Goal: Task Accomplishment & Management: Use online tool/utility

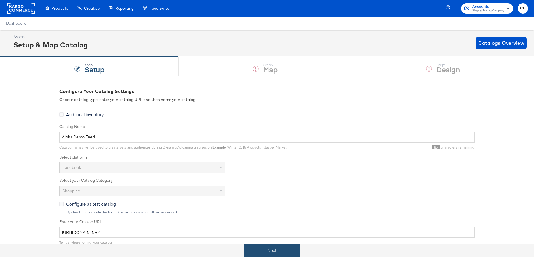
click at [271, 249] on button "Next" at bounding box center [272, 250] width 57 height 13
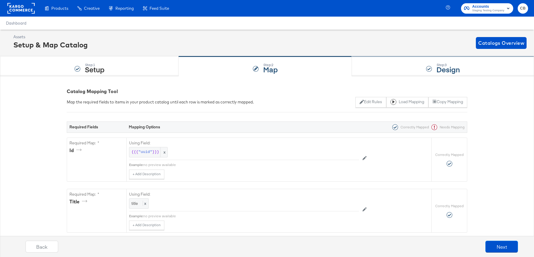
click at [376, 64] on div "Step: 3 Design" at bounding box center [443, 67] width 182 height 20
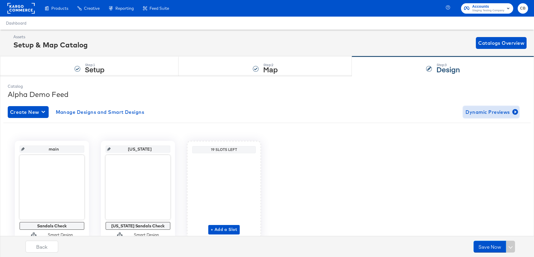
click at [492, 110] on span "Dynamic Previews" at bounding box center [490, 112] width 51 height 8
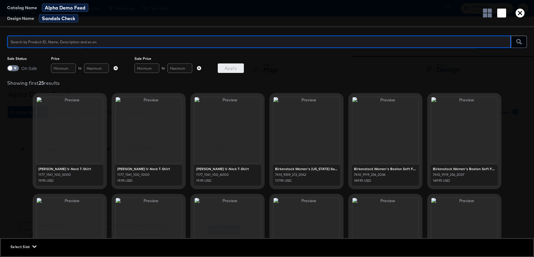
click at [33, 247] on icon "button" at bounding box center [34, 247] width 4 height 2
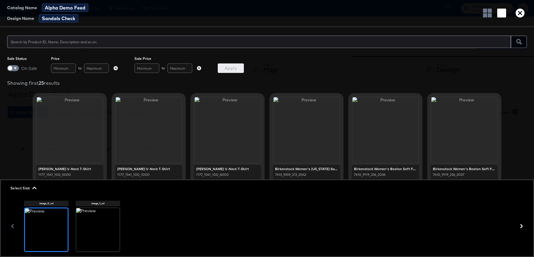
click at [358, 62] on div "Sale Status On Sale Price to Sale Price to Apply" at bounding box center [267, 64] width 534 height 17
click at [14, 188] on span "Select Slot" at bounding box center [22, 188] width 25 height 6
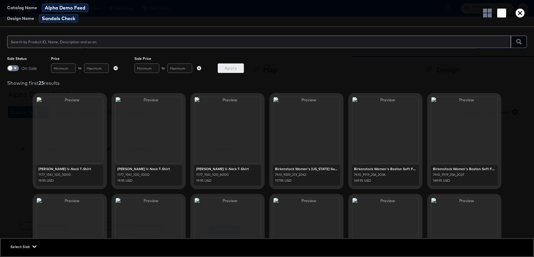
click at [70, 136] on div at bounding box center [70, 130] width 66 height 66
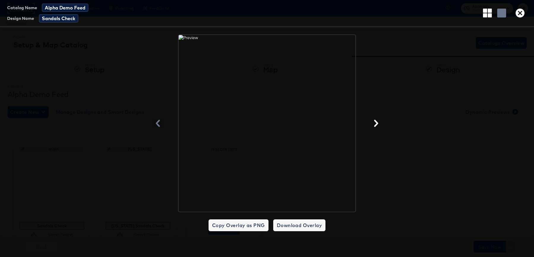
click at [519, 15] on icon "button" at bounding box center [520, 13] width 9 height 9
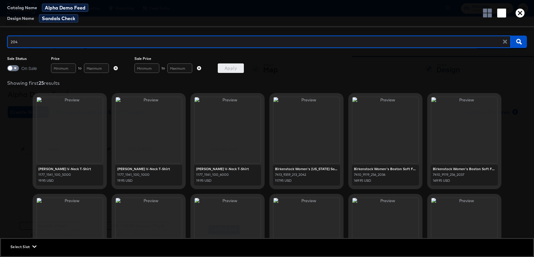
type input "2042"
click at [519, 41] on icon "button" at bounding box center [519, 42] width 6 height 6
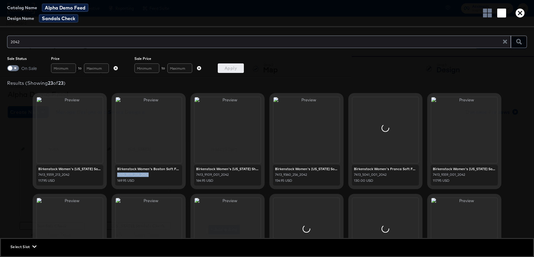
drag, startPoint x: 116, startPoint y: 175, endPoint x: 160, endPoint y: 175, distance: 43.3
click at [160, 175] on div "Birkenstock Women's Boston Soft Footbed Clog 7410_9119_256_2042 169.95 USD" at bounding box center [148, 175] width 67 height 21
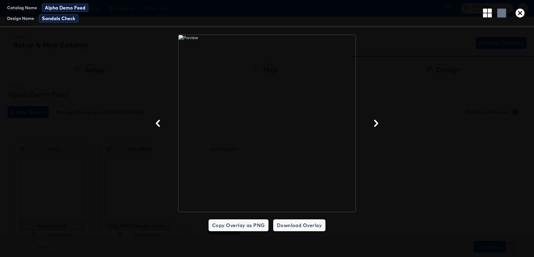
click at [519, 16] on icon "button" at bounding box center [520, 13] width 9 height 9
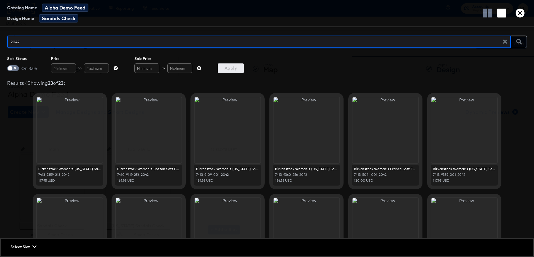
click at [38, 41] on input "2042" at bounding box center [257, 39] width 500 height 13
paste input "7410_9119_256_"
type input "7410_9119_256_2042"
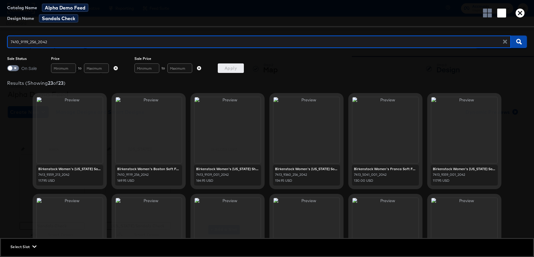
click at [517, 43] on icon "button" at bounding box center [519, 42] width 6 height 6
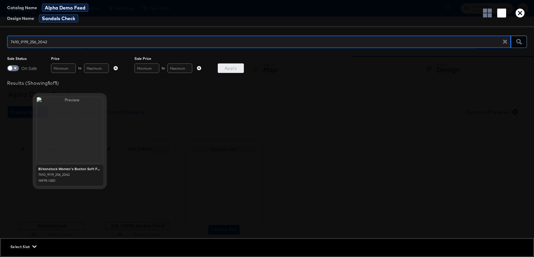
click at [38, 245] on button "Select Slot" at bounding box center [23, 247] width 30 height 6
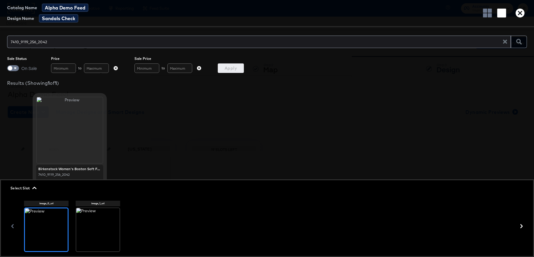
click at [94, 226] on icon at bounding box center [98, 228] width 10 height 10
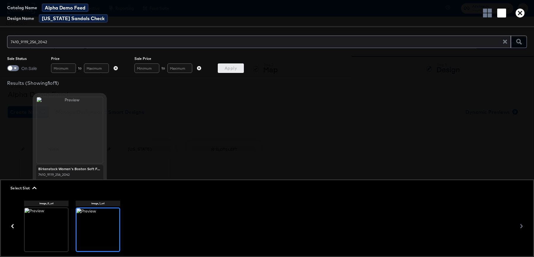
click at [43, 223] on div at bounding box center [46, 229] width 43 height 43
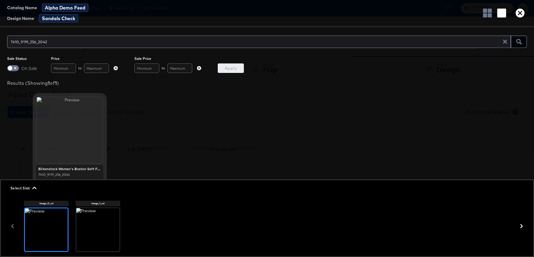
click at [236, 135] on div "Birkenstock Women's Boston Soft Footbed Clog 7410_9119_256_2042 169.95 USD" at bounding box center [267, 141] width 520 height 96
click at [34, 190] on span "Select Slot" at bounding box center [22, 188] width 25 height 6
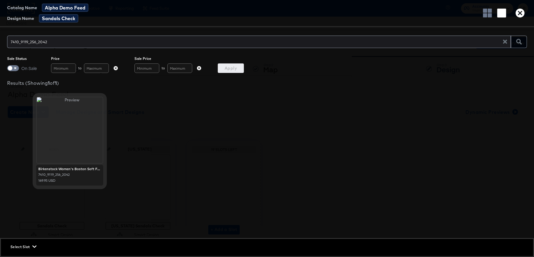
click at [505, 42] on icon "button" at bounding box center [505, 42] width 4 height 4
click at [15, 71] on input "checkbox" at bounding box center [10, 70] width 18 height 6
click at [13, 68] on input "checkbox" at bounding box center [16, 70] width 18 height 6
checkbox input "false"
click at [516, 47] on button "button" at bounding box center [519, 42] width 16 height 12
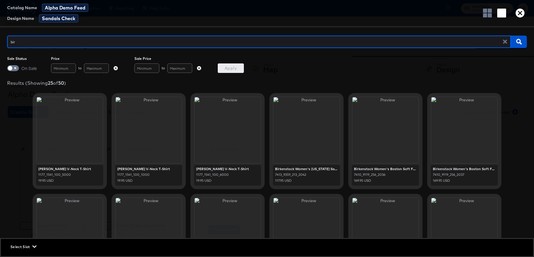
type input "[PERSON_NAME]"
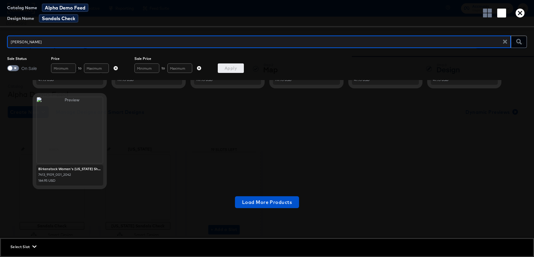
scroll to position [426, 0]
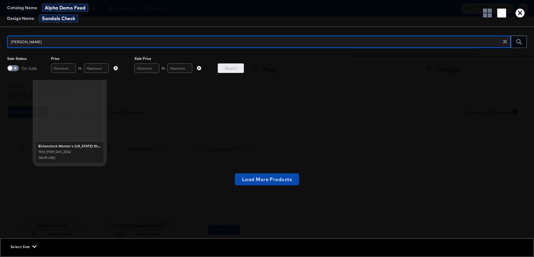
click at [258, 174] on button "Load More Products" at bounding box center [267, 180] width 64 height 12
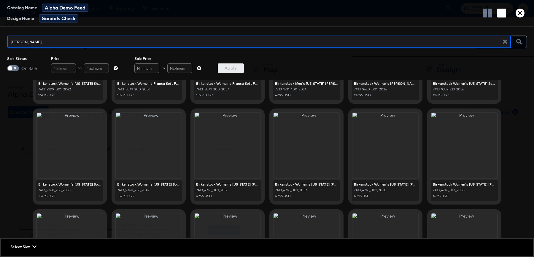
scroll to position [0, 0]
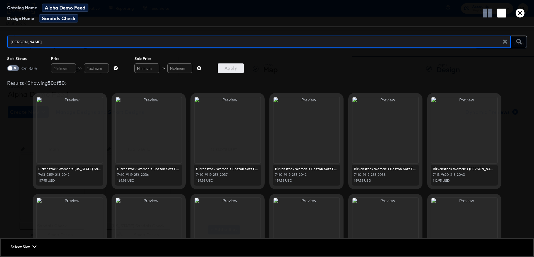
click at [506, 41] on icon "button" at bounding box center [505, 42] width 4 height 4
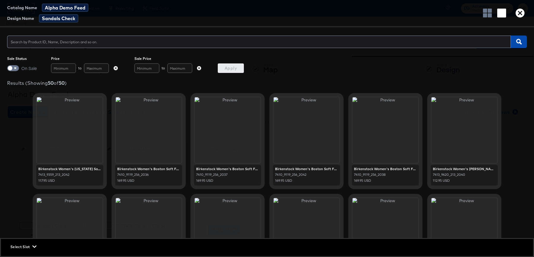
click at [522, 43] on span "button" at bounding box center [518, 42] width 11 height 6
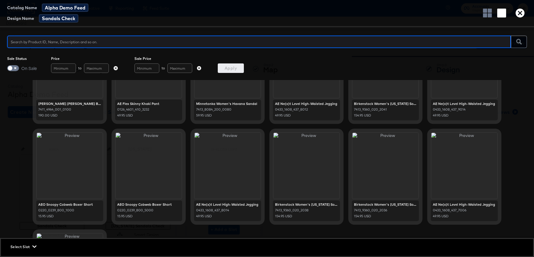
scroll to position [284, 0]
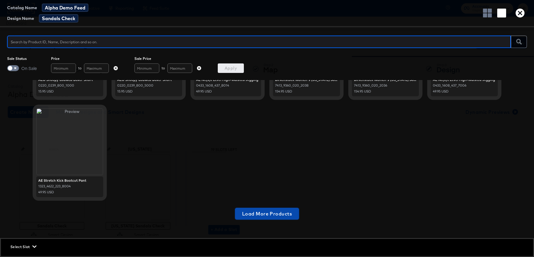
click at [253, 215] on span "Load More Products" at bounding box center [267, 214] width 50 height 8
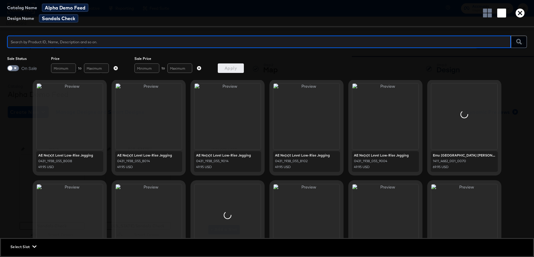
scroll to position [518, 0]
click at [94, 68] on input "text" at bounding box center [96, 67] width 25 height 9
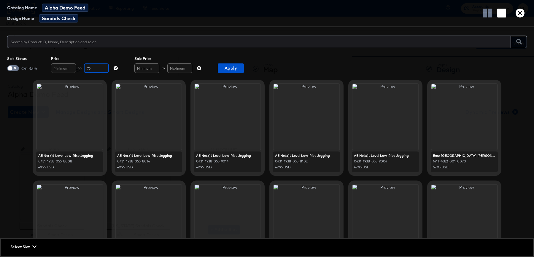
type input "70"
click at [222, 67] on span "Apply" at bounding box center [230, 68] width 21 height 7
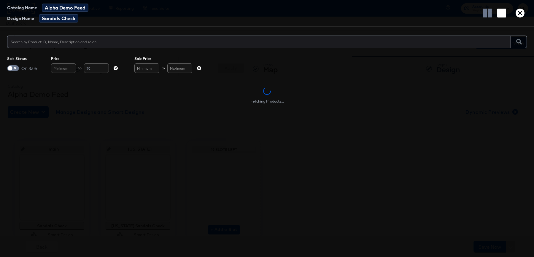
scroll to position [0, 0]
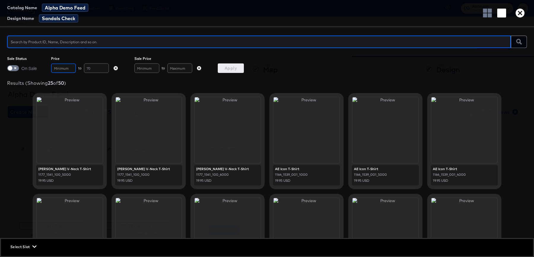
click at [64, 69] on input "text" at bounding box center [63, 67] width 25 height 9
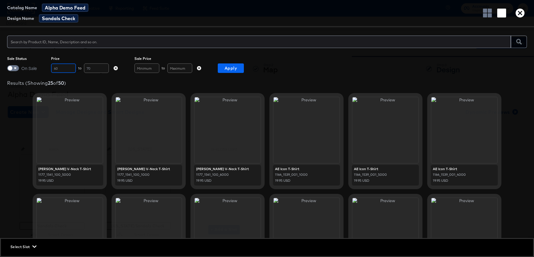
type input "60"
click at [228, 71] on span "Apply" at bounding box center [230, 68] width 21 height 7
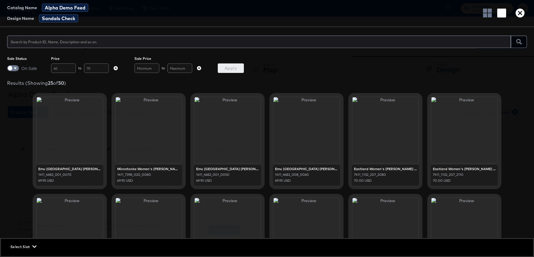
click at [115, 68] on icon "button" at bounding box center [116, 68] width 4 height 4
click at [137, 40] on input "text" at bounding box center [259, 39] width 504 height 13
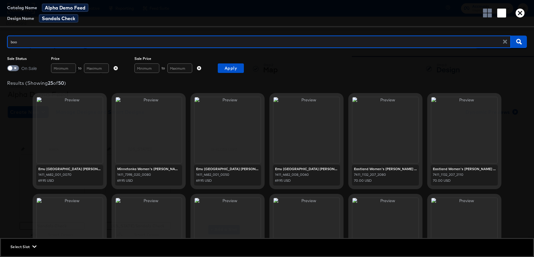
type input "boot"
click at [516, 42] on icon "button" at bounding box center [519, 42] width 6 height 6
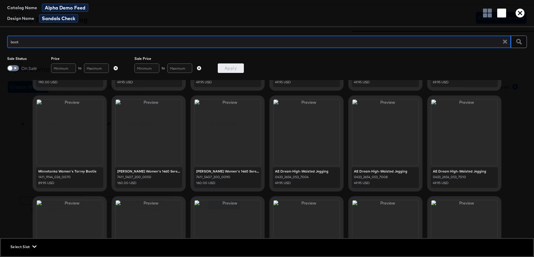
scroll to position [99, 0]
click at [305, 135] on div at bounding box center [307, 132] width 66 height 66
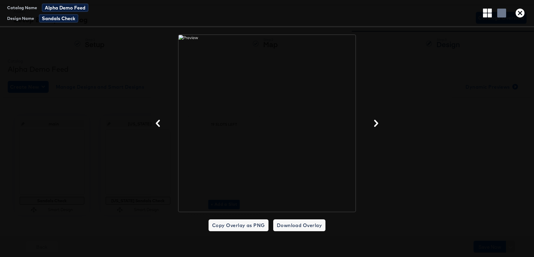
click at [523, 12] on icon "button" at bounding box center [520, 13] width 9 height 9
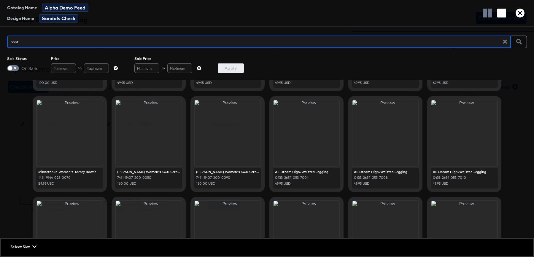
scroll to position [98, 0]
click at [74, 40] on input "boot" at bounding box center [257, 39] width 500 height 13
type input "jegging"
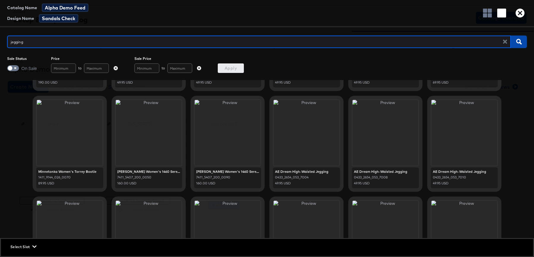
click at [516, 45] on button "button" at bounding box center [519, 42] width 16 height 12
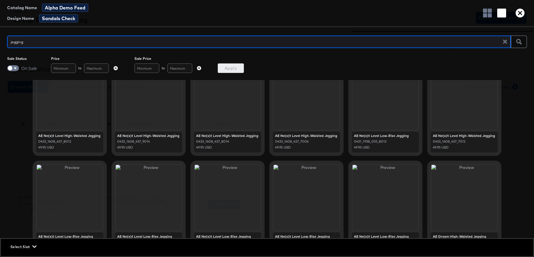
scroll to position [0, 0]
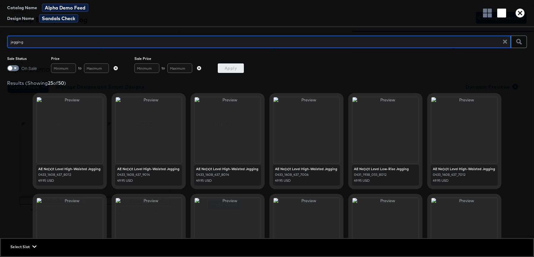
click at [22, 84] on div "Results (Showing 25 of 50 )" at bounding box center [267, 83] width 520 height 6
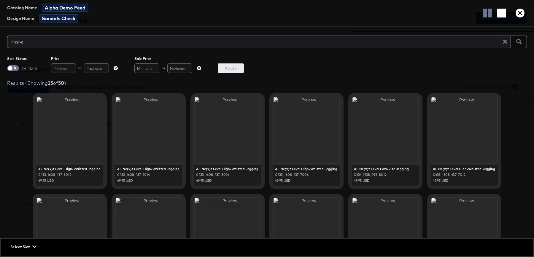
click at [22, 84] on div "Results (Showing 25 of 50 )" at bounding box center [267, 83] width 520 height 6
click at [506, 41] on icon "button" at bounding box center [505, 42] width 4 height 4
click at [526, 40] on button "button" at bounding box center [519, 42] width 16 height 12
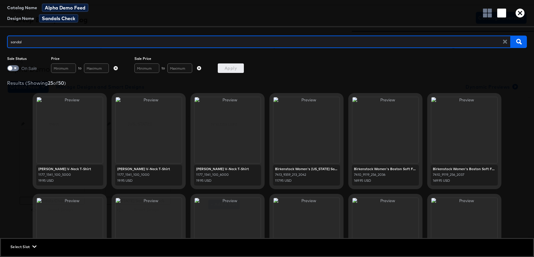
type input "sandal"
click at [513, 38] on button "button" at bounding box center [519, 42] width 16 height 12
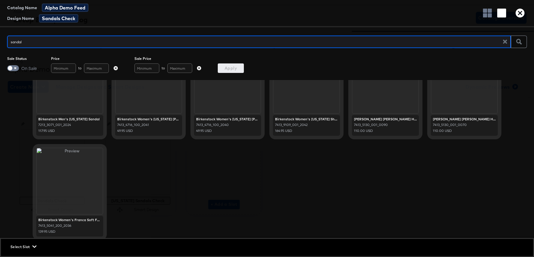
scroll to position [449, 0]
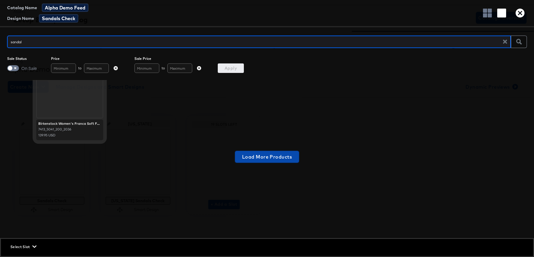
click at [261, 157] on span "Load More Products" at bounding box center [267, 157] width 50 height 8
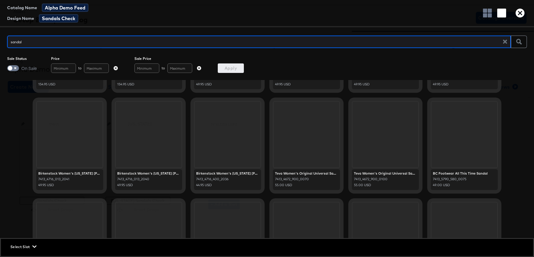
scroll to position [601, 0]
click at [28, 247] on span "Select Slot" at bounding box center [22, 247] width 25 height 6
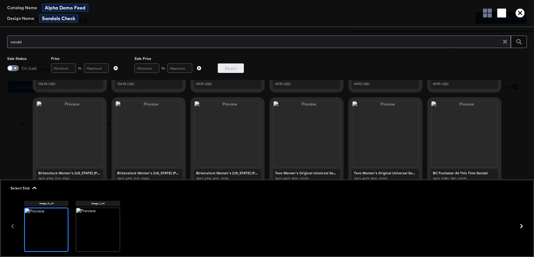
click at [100, 222] on div at bounding box center [97, 229] width 43 height 43
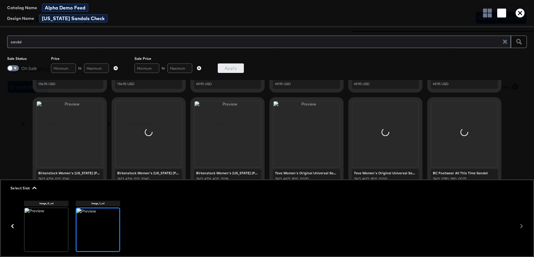
click at [36, 187] on icon "button" at bounding box center [34, 188] width 4 height 4
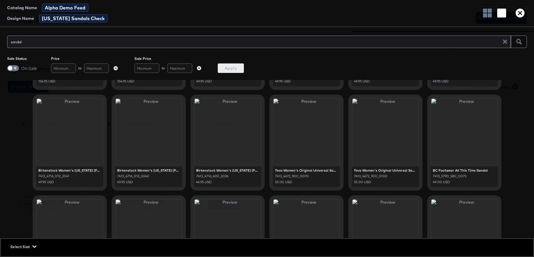
scroll to position [590, 0]
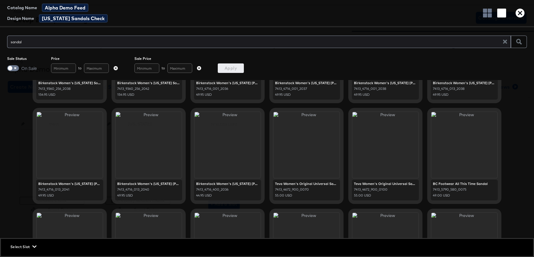
click at [295, 134] on div at bounding box center [307, 145] width 66 height 66
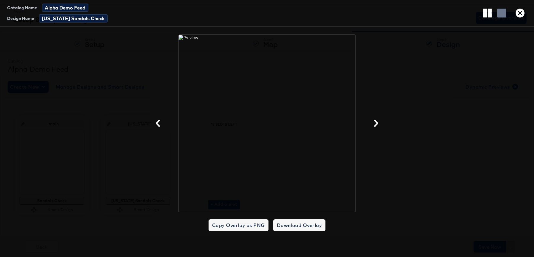
click at [484, 13] on icon "button" at bounding box center [487, 13] width 9 height 9
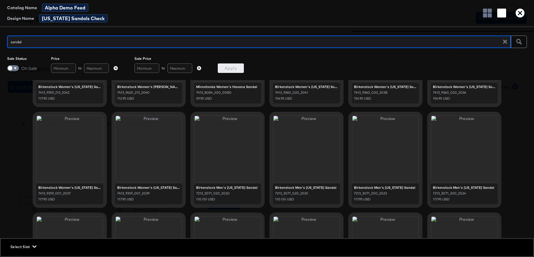
scroll to position [95, 0]
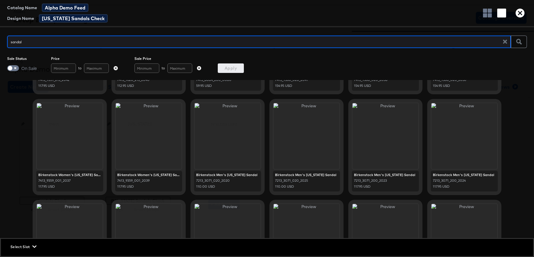
click at [28, 248] on span "Select Slot" at bounding box center [22, 247] width 25 height 6
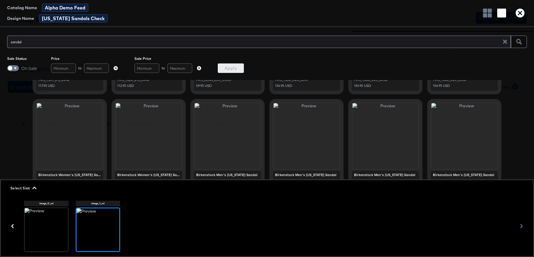
click at [20, 187] on span "Select Slot" at bounding box center [22, 188] width 25 height 6
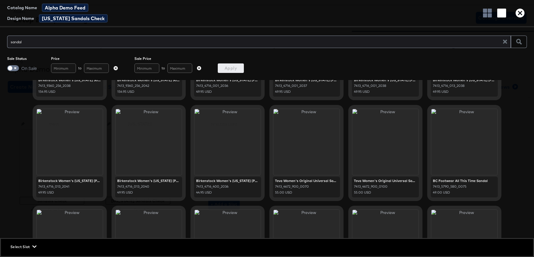
scroll to position [595, 0]
